Goal: Information Seeking & Learning: Learn about a topic

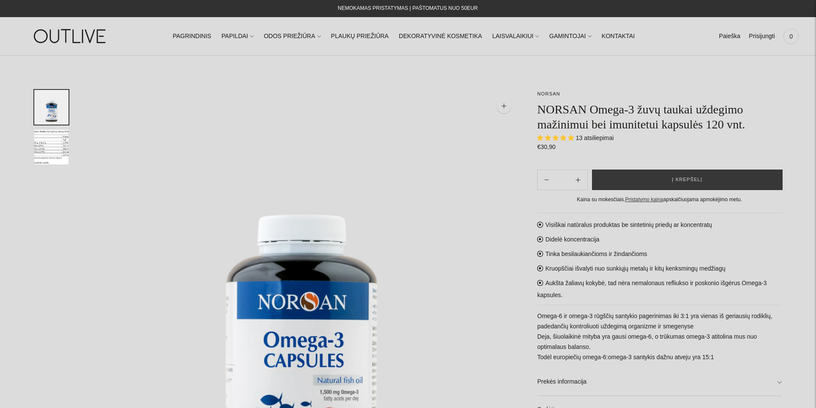
select select "**********"
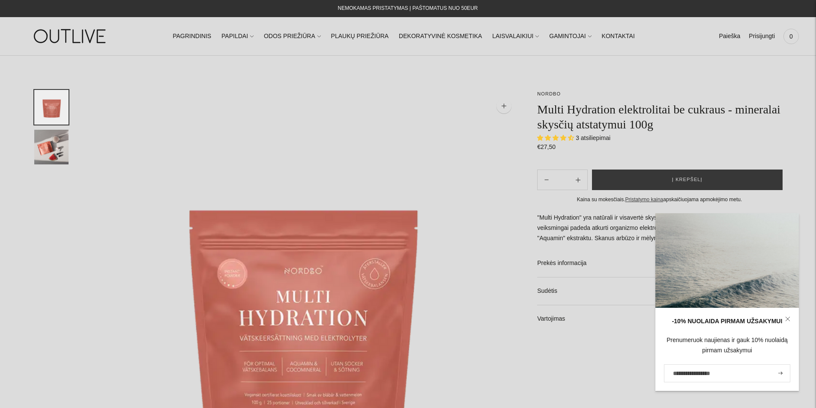
select select "**********"
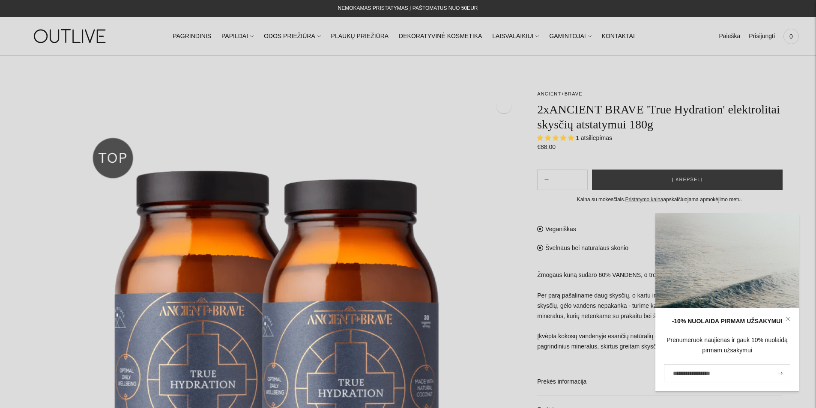
select select "**********"
